Goal: Task Accomplishment & Management: Complete application form

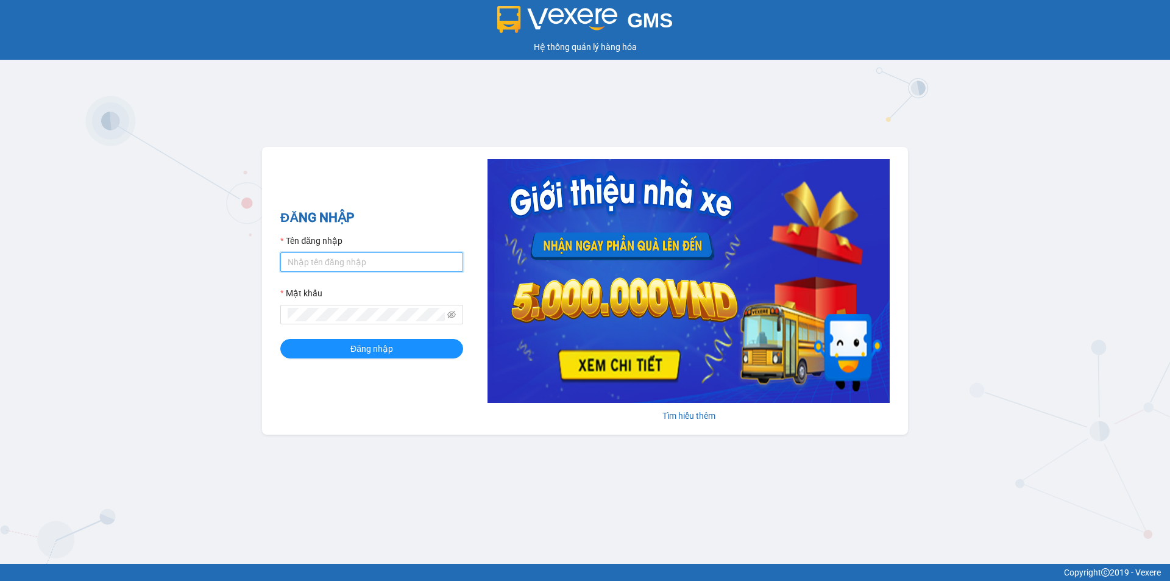
click at [319, 258] on input "Tên đăng nhập" at bounding box center [371, 261] width 183 height 19
type input "baotrung.namhailimo"
click at [280, 339] on button "Đăng nhập" at bounding box center [371, 348] width 183 height 19
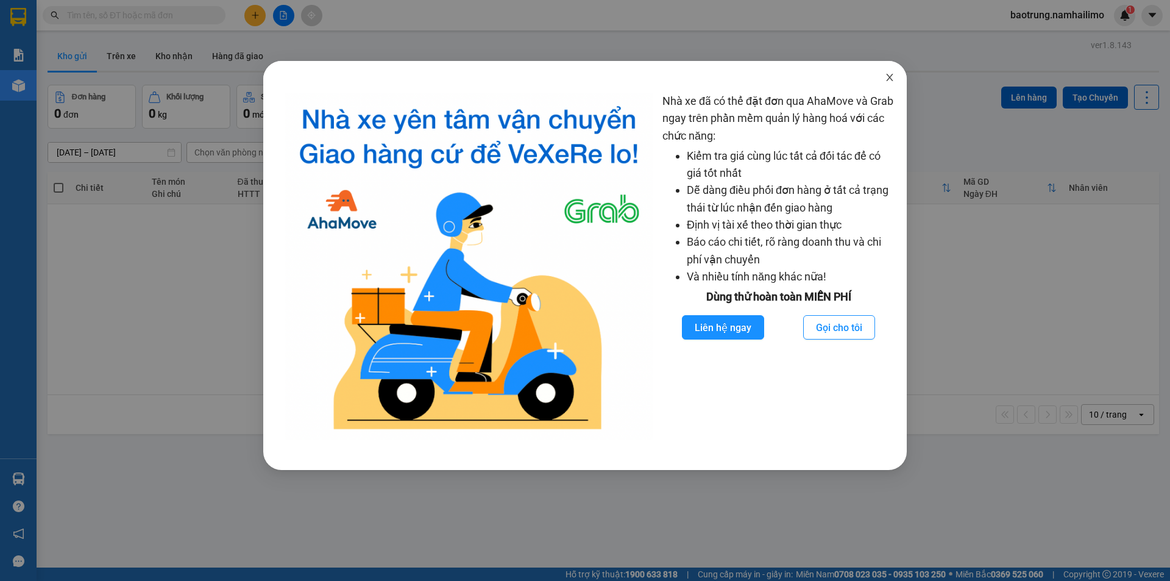
click at [887, 77] on icon "close" at bounding box center [890, 78] width 10 height 10
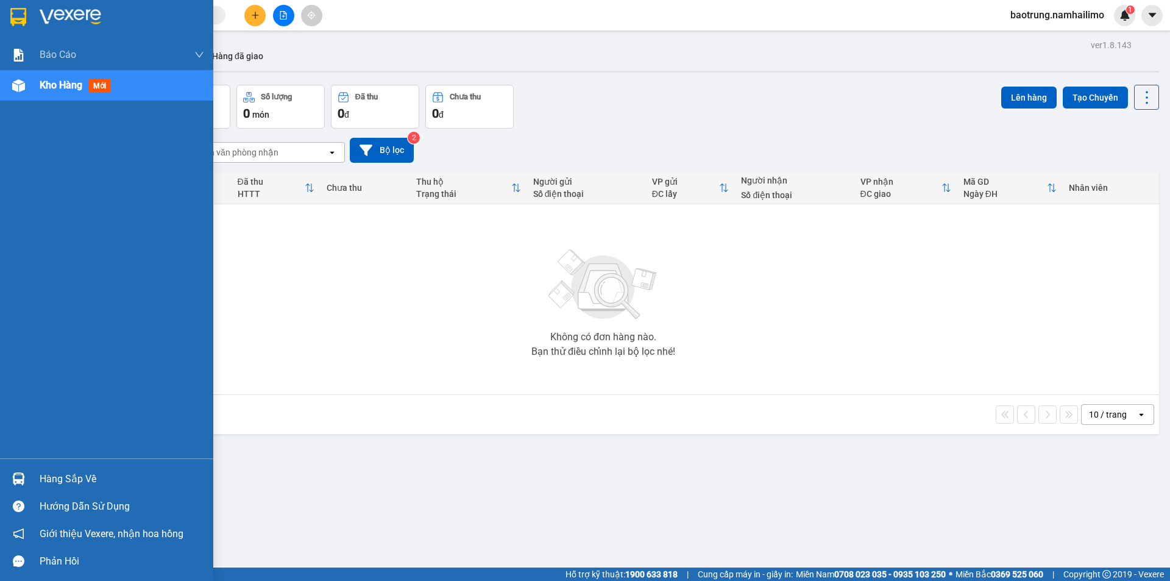
click at [55, 478] on div "Hàng sắp về" at bounding box center [122, 479] width 165 height 18
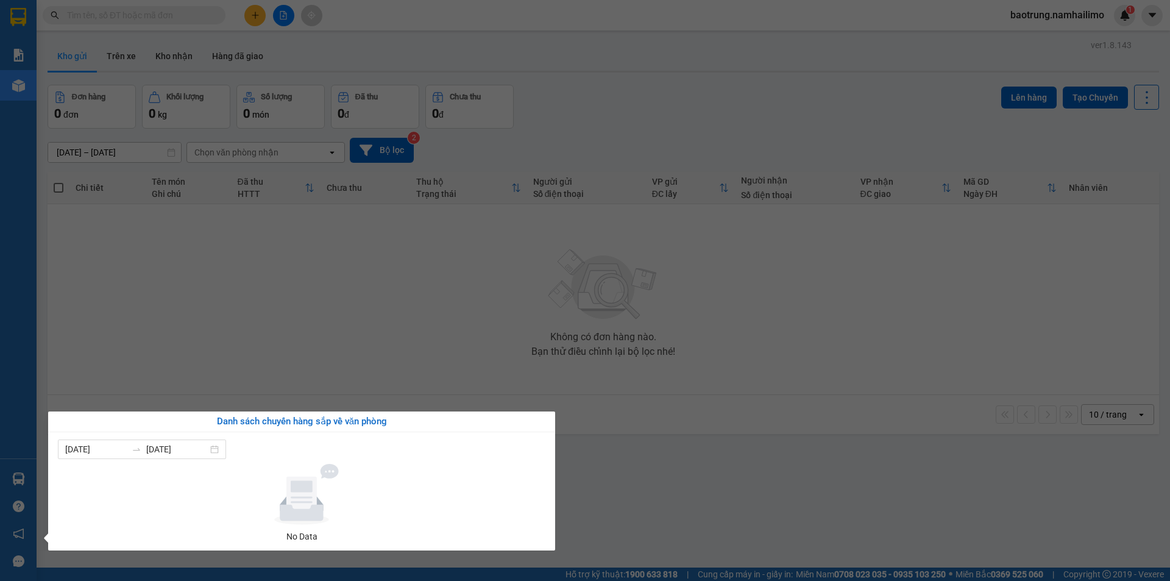
drag, startPoint x: 290, startPoint y: 326, endPoint x: 226, endPoint y: 382, distance: 85.1
click at [289, 330] on section "Kết quả tìm kiếm ( 0 ) Bộ lọc No Data baotrung.namhailimo 1 Báo cáo Báo cáo dòn…" at bounding box center [585, 290] width 1170 height 581
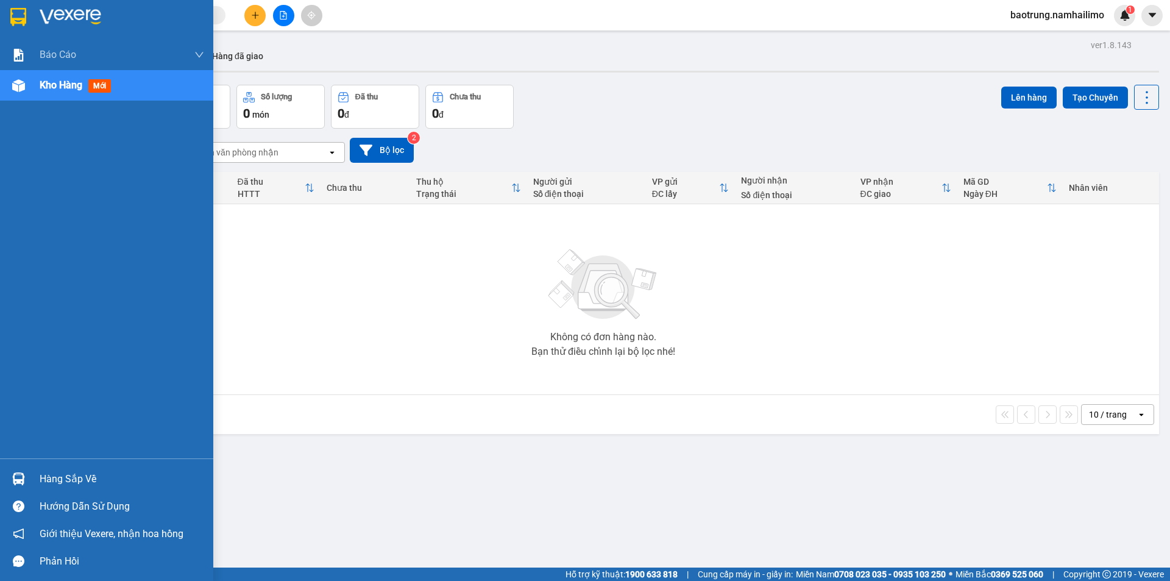
click at [69, 483] on div "Hàng sắp về" at bounding box center [122, 479] width 165 height 18
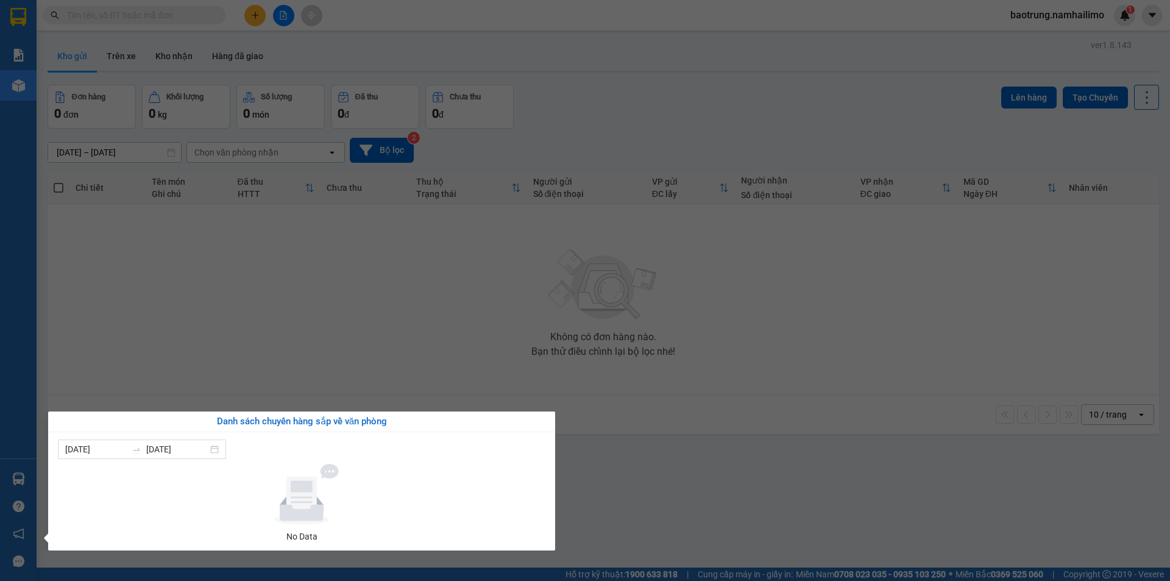
click at [247, 316] on section "Kết quả tìm kiếm ( 0 ) Bộ lọc No Data baotrung.namhailimo 1 Báo cáo Báo cáo dòn…" at bounding box center [585, 290] width 1170 height 581
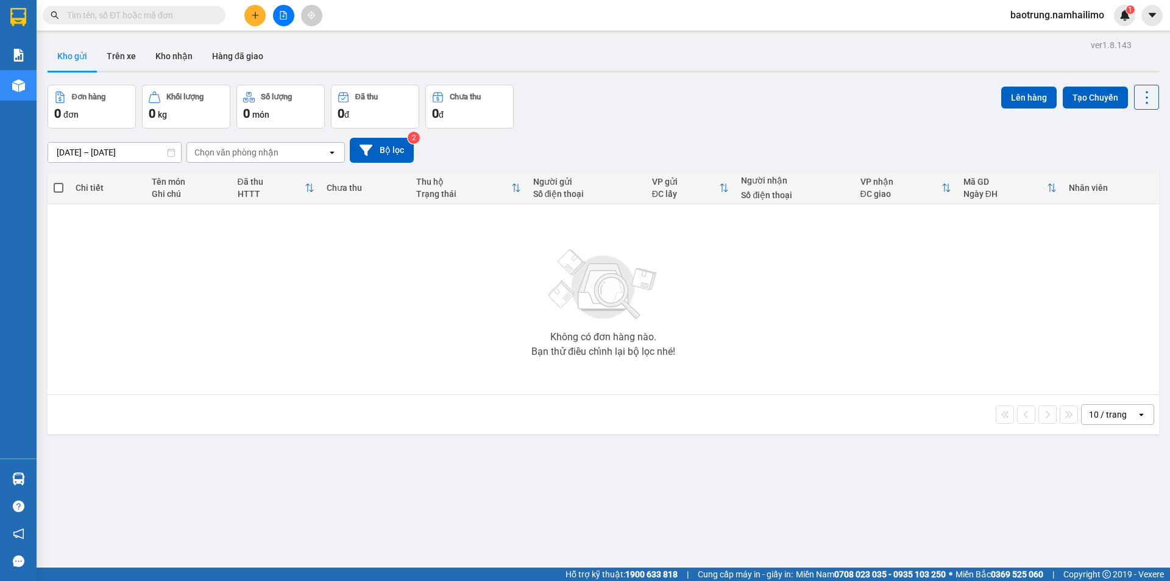
click at [257, 20] on button at bounding box center [254, 15] width 21 height 21
click at [157, 10] on input "text" at bounding box center [139, 15] width 144 height 13
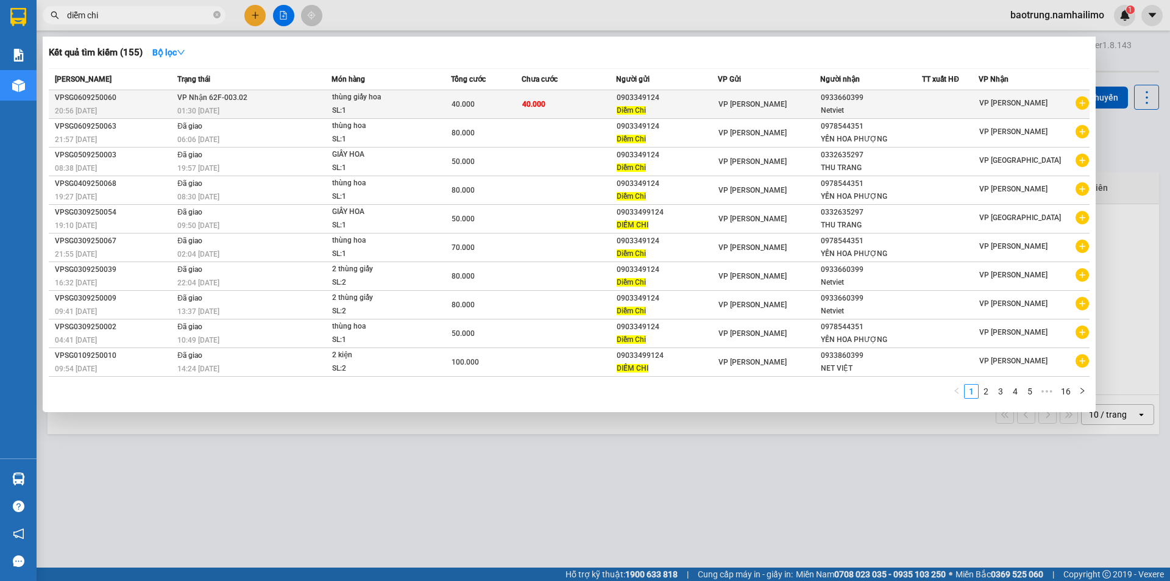
type input "diễm chi"
click at [1083, 101] on icon "plus-circle" at bounding box center [1081, 102] width 13 height 13
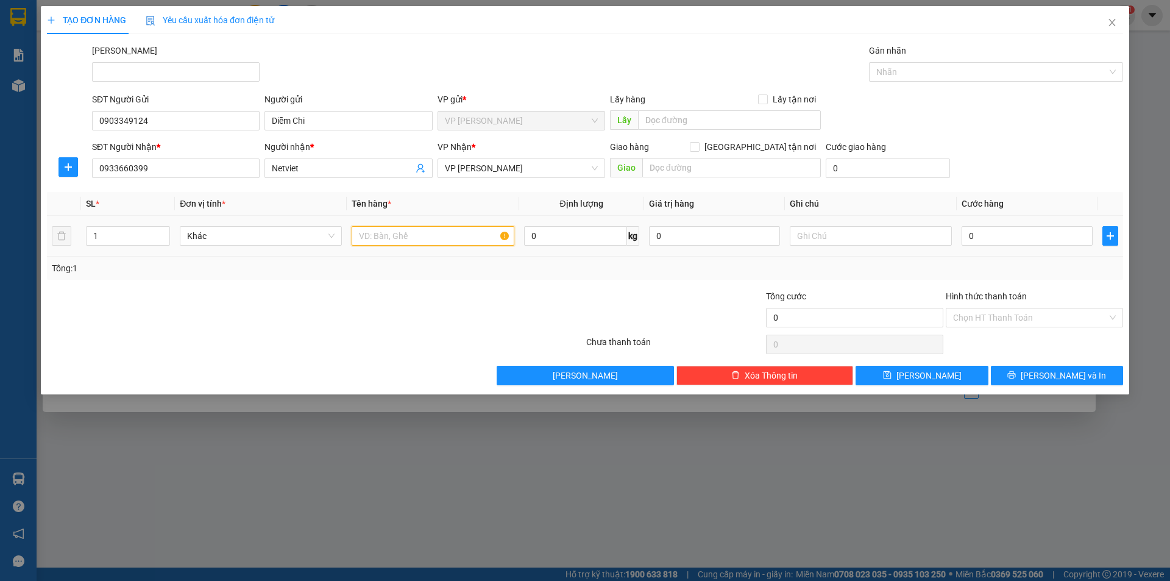
click at [404, 238] on input "text" at bounding box center [433, 235] width 162 height 19
type input "thùng hoa"
click at [1013, 237] on input "0" at bounding box center [1027, 235] width 131 height 19
type input "5"
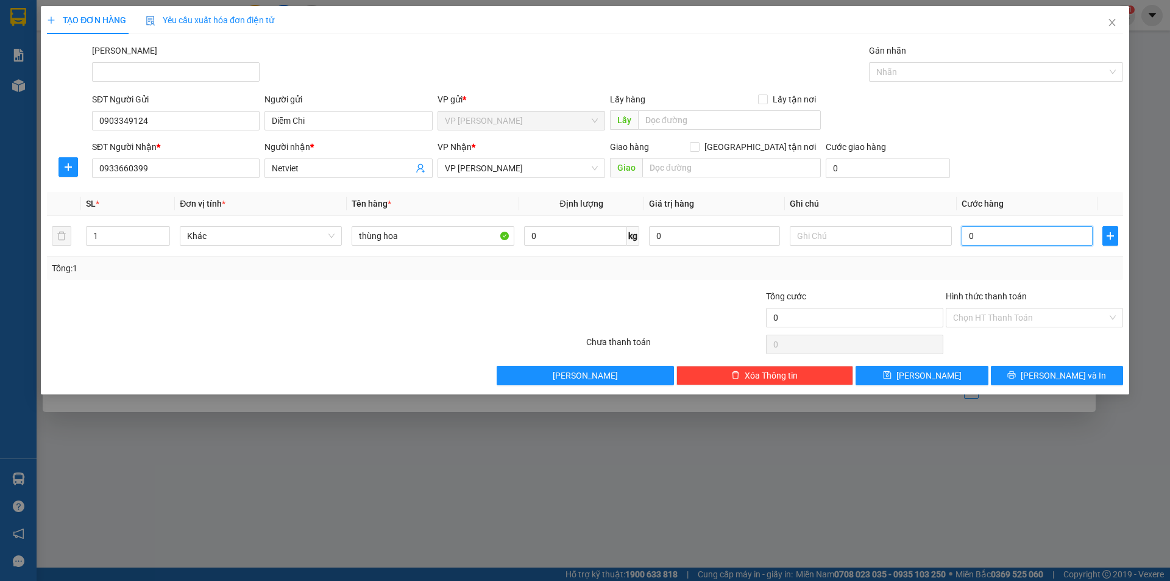
type input "5"
type input "50"
type input "50.000"
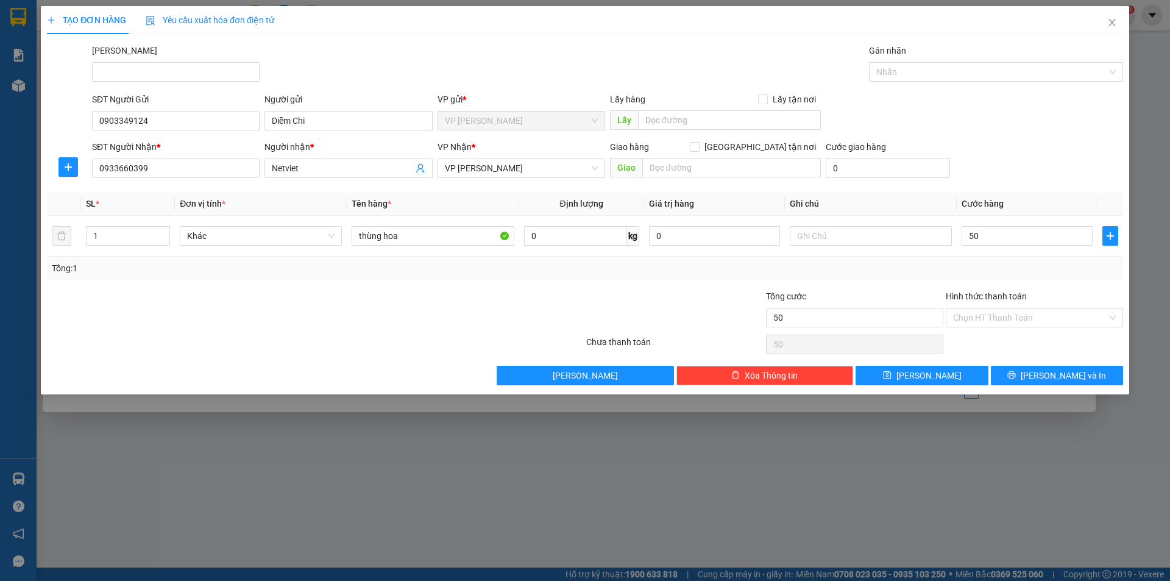
type input "50.000"
click at [983, 147] on div "SĐT Người Nhận * 0933660399 Người nhận * Netviet VP Nhận * VP Phan Thiết Giao h…" at bounding box center [608, 161] width 1036 height 43
click at [1060, 380] on span "Lưu và In" at bounding box center [1063, 375] width 85 height 13
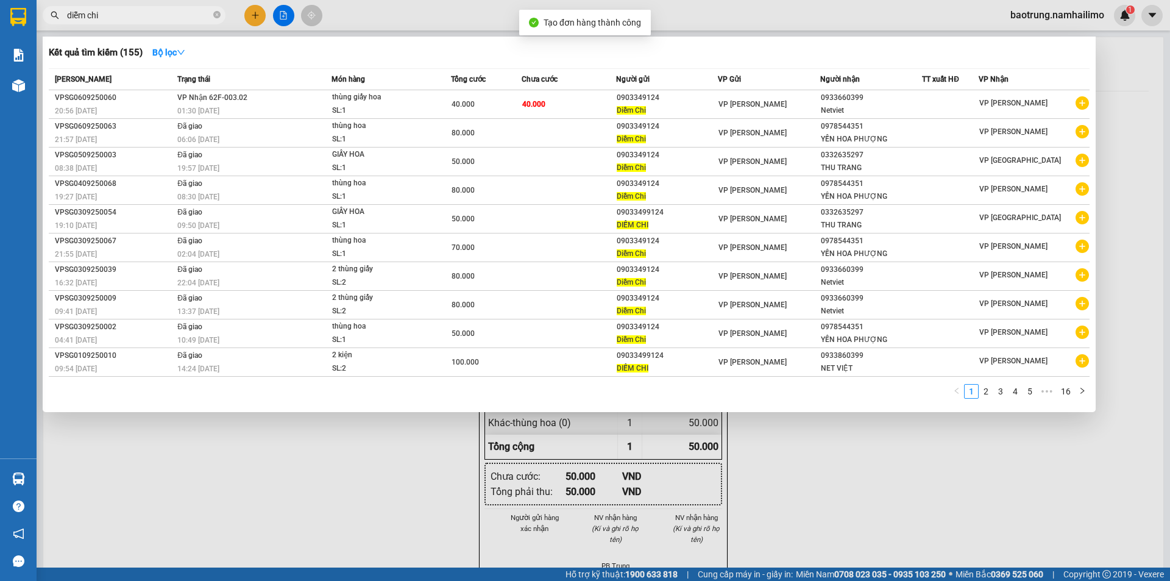
click at [932, 478] on div at bounding box center [585, 290] width 1170 height 581
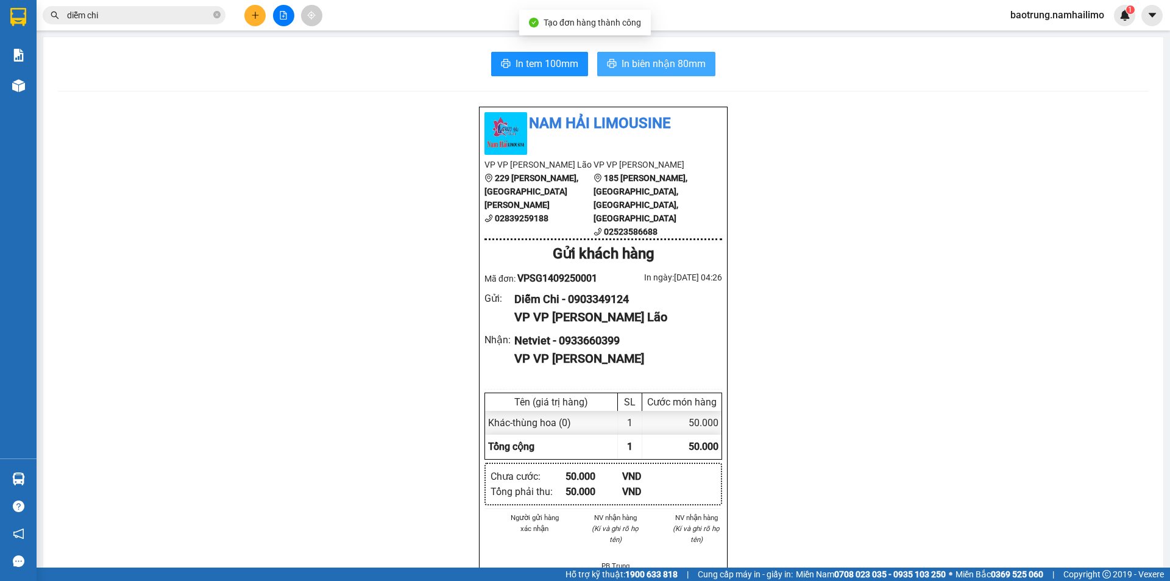
click at [665, 61] on span "In biên nhận 80mm" at bounding box center [664, 63] width 84 height 15
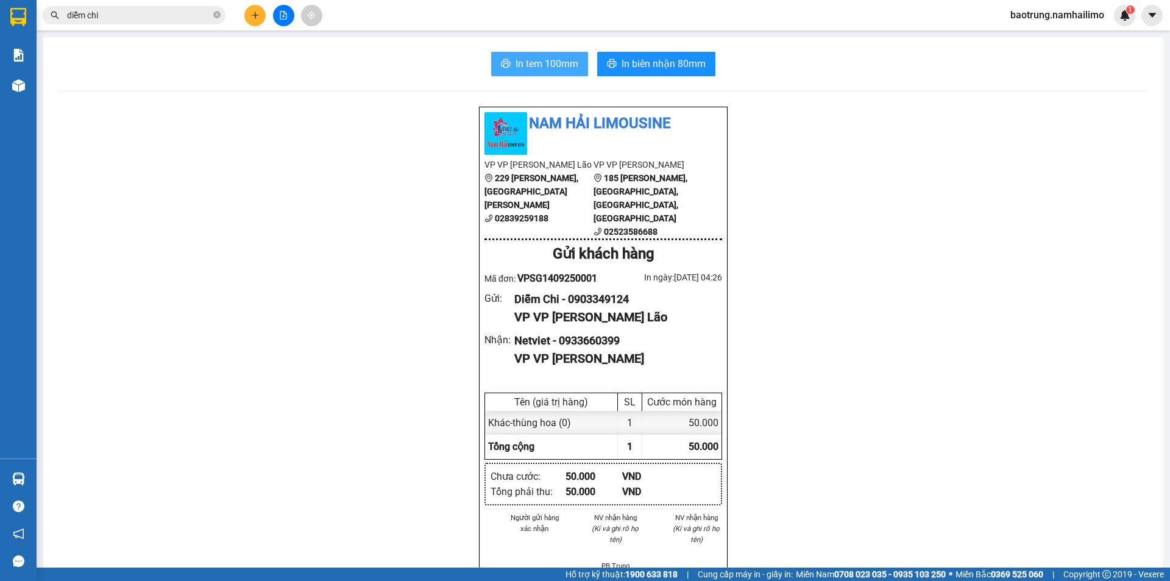
click at [553, 68] on span "In tem 100mm" at bounding box center [546, 63] width 63 height 15
